Goal: Use online tool/utility: Utilize a website feature to perform a specific function

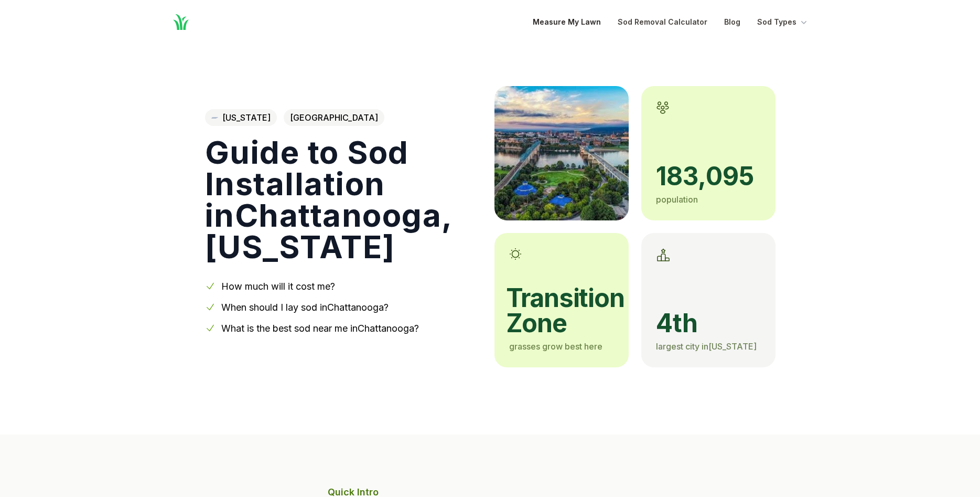
click at [566, 22] on link "Measure My Lawn" at bounding box center [567, 22] width 68 height 13
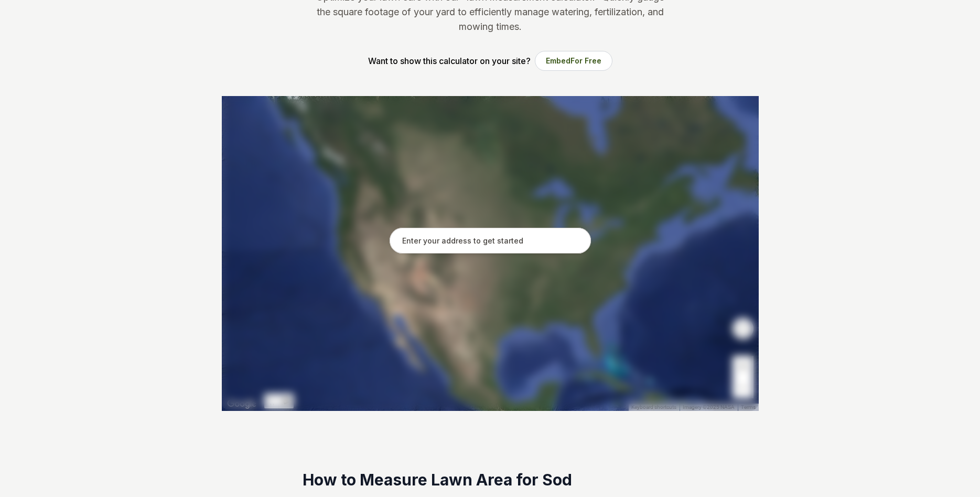
scroll to position [107, 0]
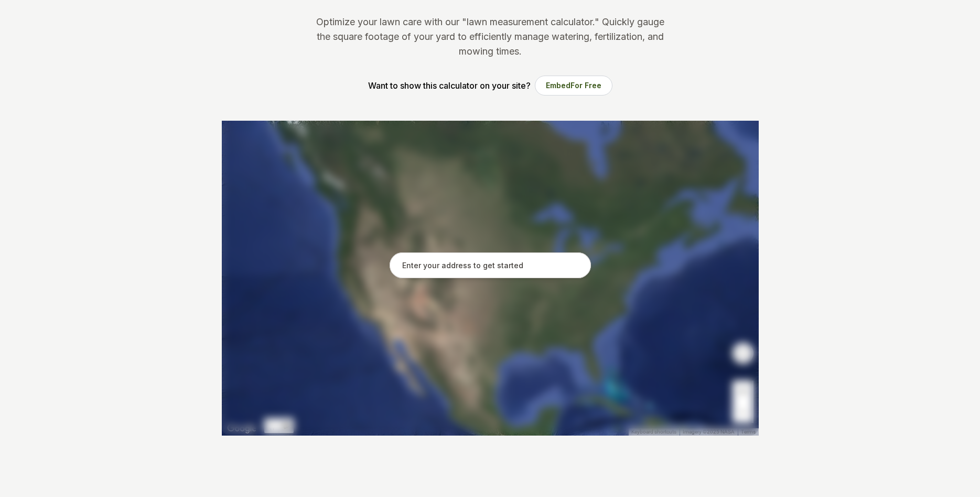
click at [428, 266] on input "text" at bounding box center [490, 265] width 201 height 26
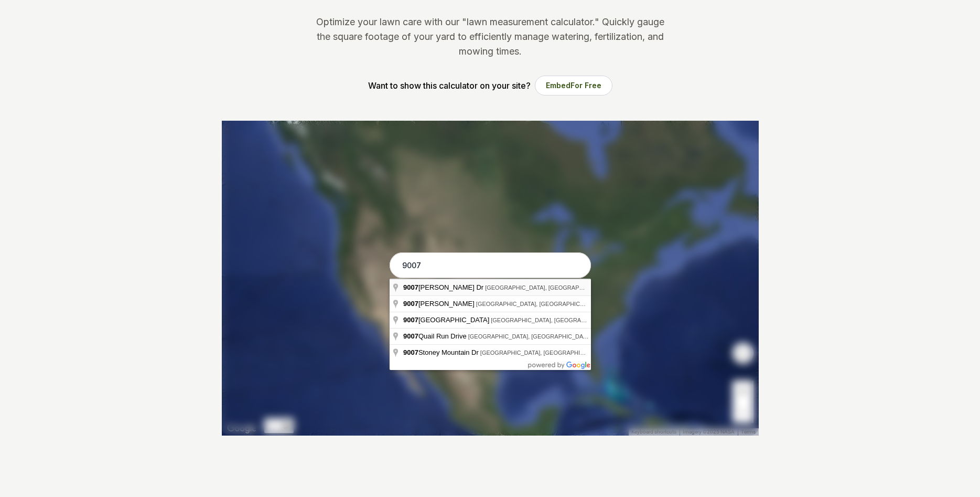
type input "[STREET_ADDRESS][PERSON_NAME]"
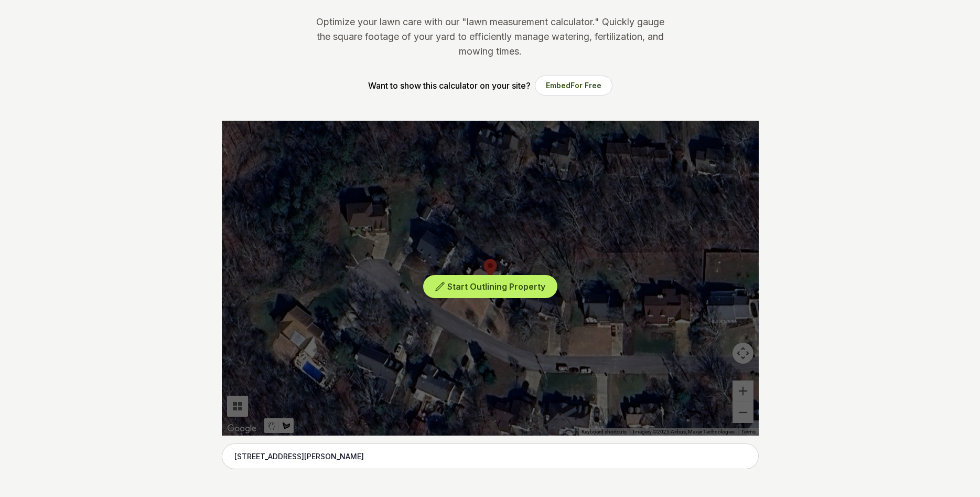
click at [743, 354] on div "Start Outlining Property" at bounding box center [490, 278] width 537 height 315
click at [456, 287] on span "Start Outlining Property" at bounding box center [496, 286] width 98 height 10
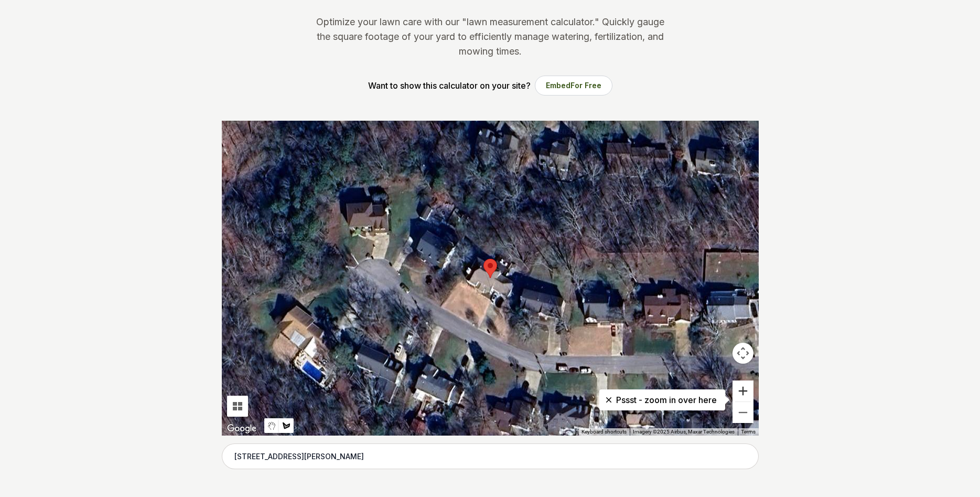
click at [744, 391] on button "Zoom in" at bounding box center [743, 390] width 21 height 21
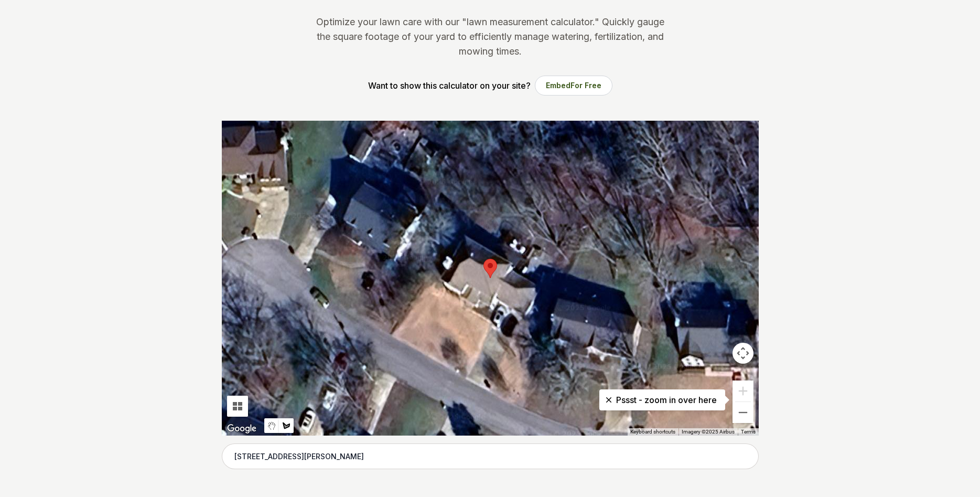
click at [744, 351] on button "Map camera controls" at bounding box center [743, 352] width 21 height 21
click at [742, 352] on button "Map camera controls" at bounding box center [743, 352] width 21 height 21
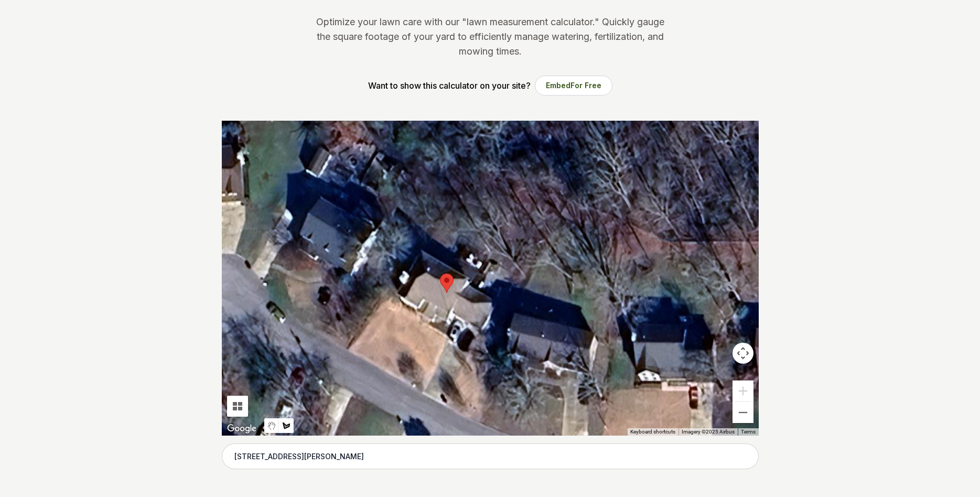
drag, startPoint x: 551, startPoint y: 216, endPoint x: 507, endPoint y: 229, distance: 45.5
click at [507, 229] on div at bounding box center [490, 278] width 537 height 315
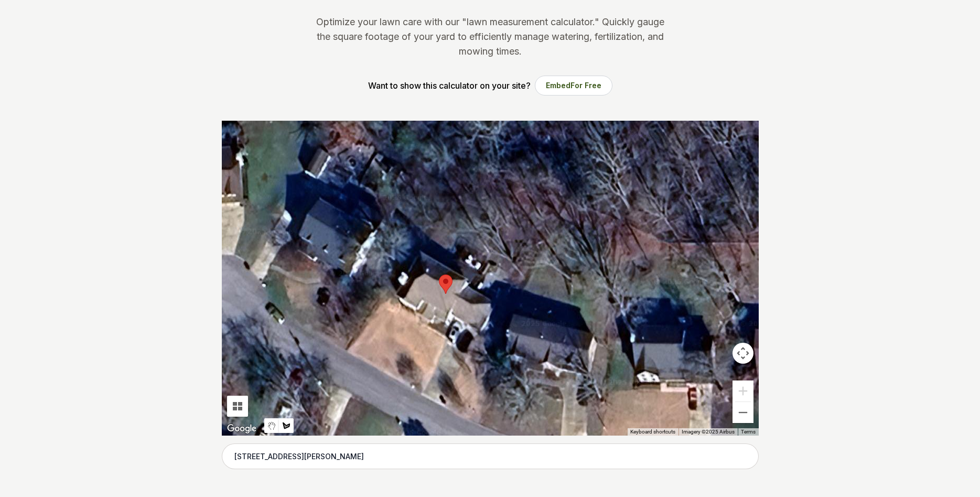
click at [527, 206] on div at bounding box center [490, 278] width 537 height 315
click at [484, 218] on div at bounding box center [490, 278] width 537 height 315
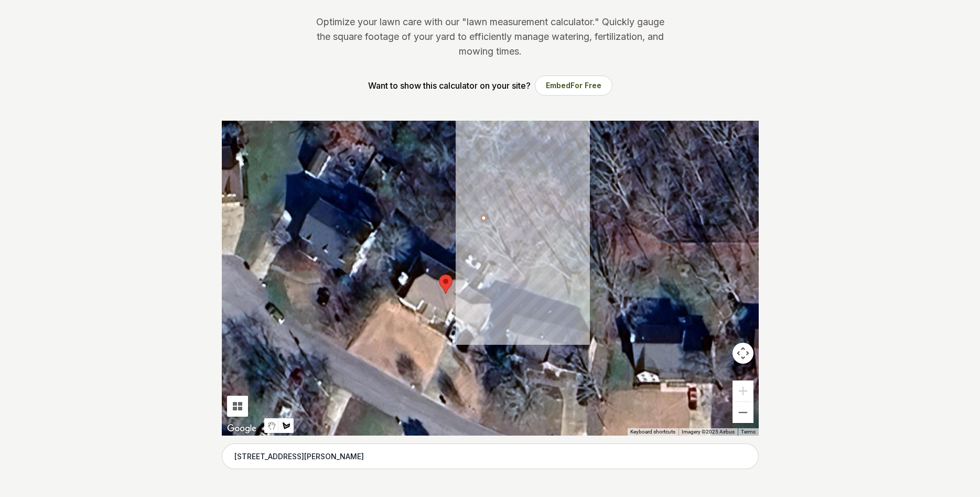
click at [517, 230] on div at bounding box center [490, 278] width 537 height 315
click at [522, 198] on div at bounding box center [490, 278] width 537 height 315
click at [487, 189] on div at bounding box center [490, 278] width 537 height 315
click at [482, 214] on div at bounding box center [490, 278] width 537 height 315
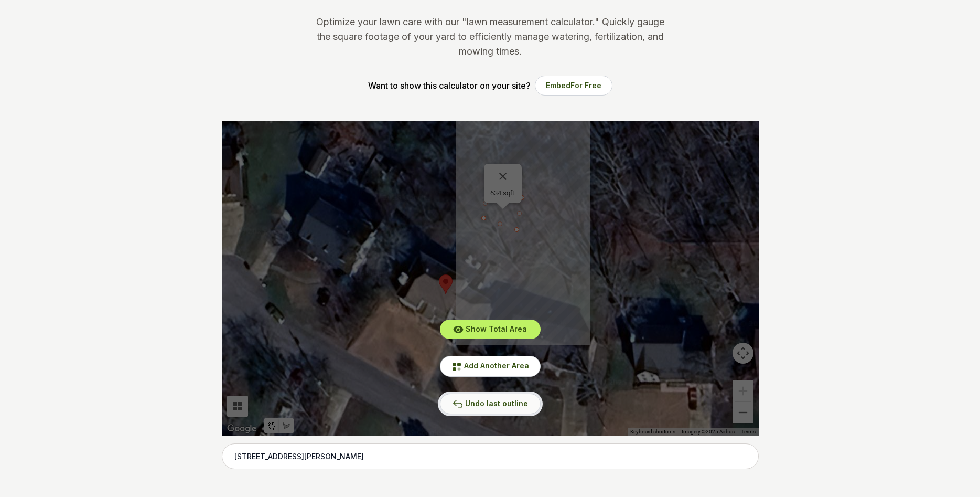
click at [481, 403] on span "Undo last outline" at bounding box center [496, 403] width 63 height 9
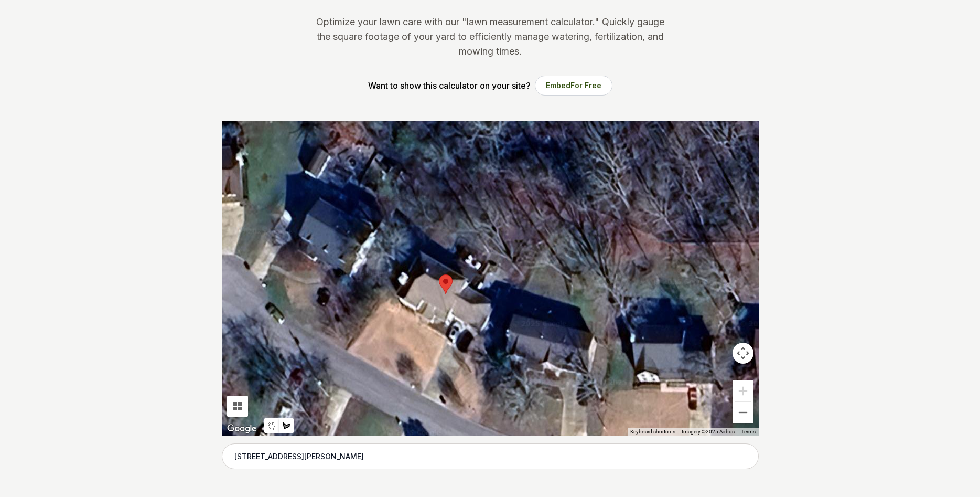
click at [448, 224] on div at bounding box center [490, 278] width 537 height 315
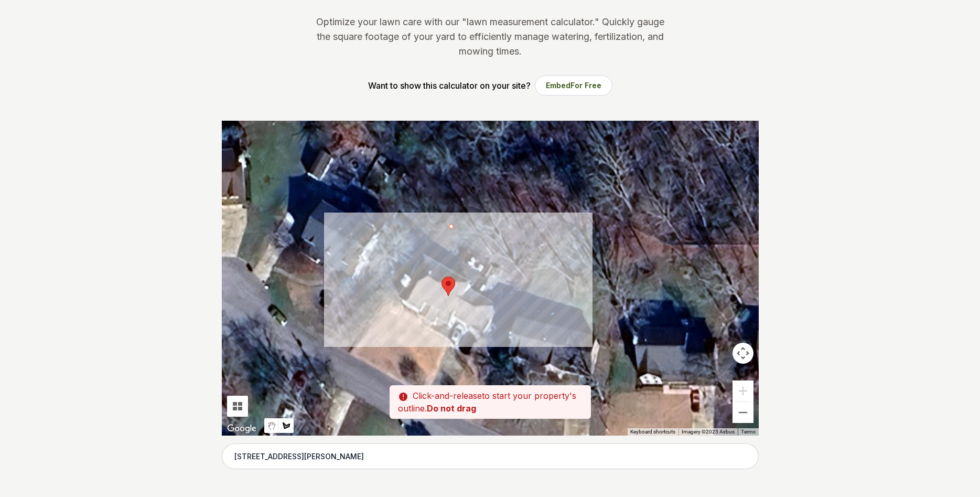
click at [453, 226] on div at bounding box center [490, 278] width 537 height 315
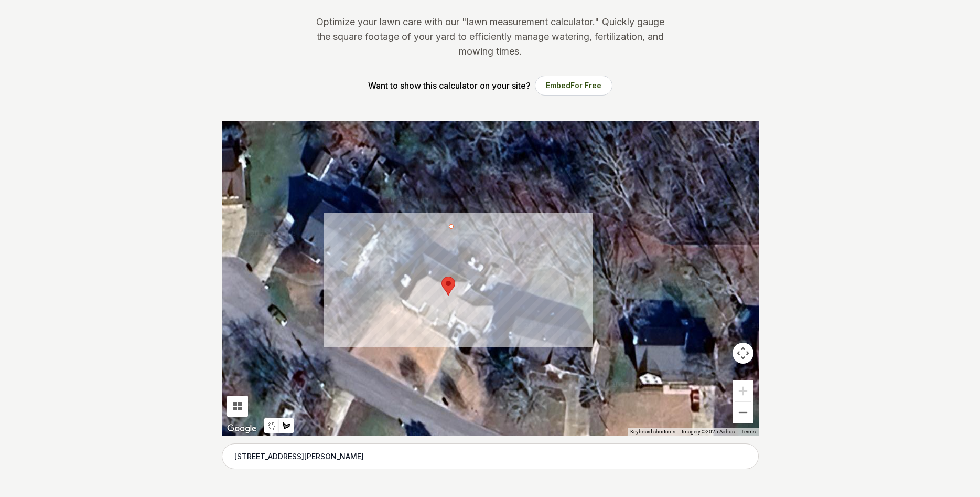
click at [463, 233] on div at bounding box center [490, 278] width 537 height 315
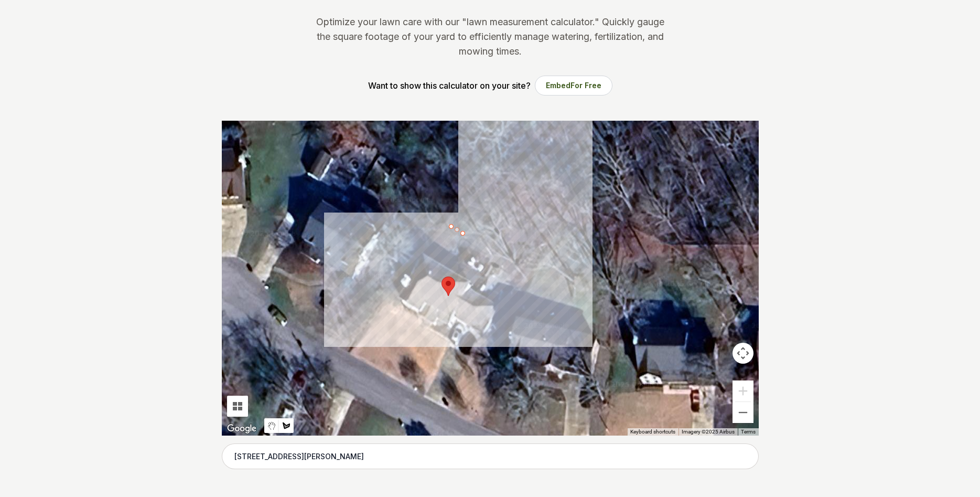
click at [521, 207] on div at bounding box center [490, 278] width 537 height 315
click at [478, 182] on div at bounding box center [490, 278] width 537 height 315
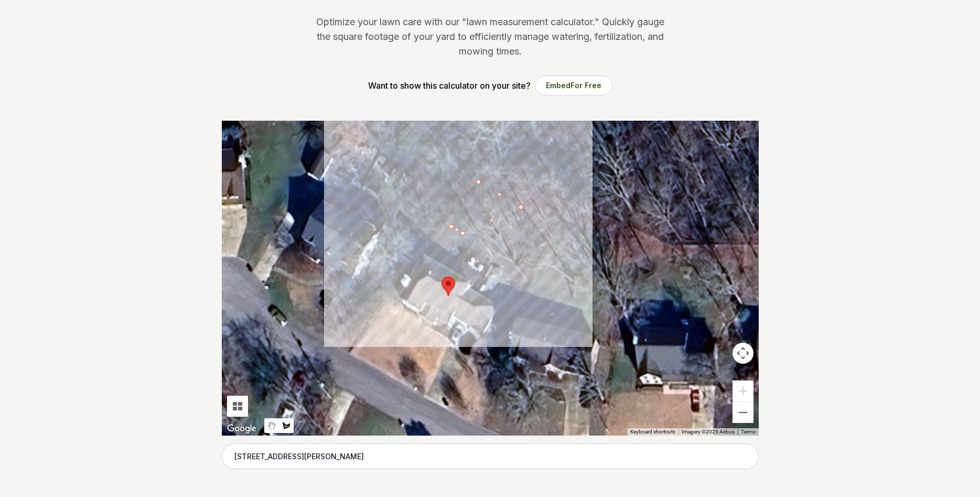
click at [451, 222] on div at bounding box center [490, 278] width 537 height 315
